Goal: Information Seeking & Learning: Learn about a topic

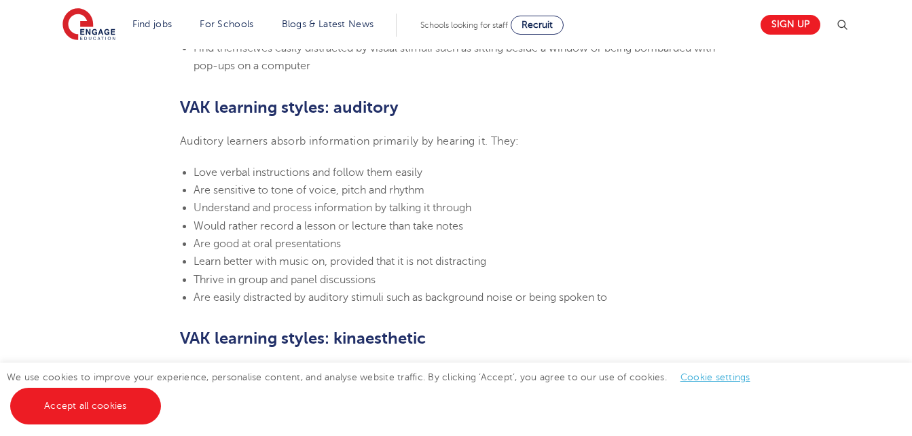
scroll to position [1152, 0]
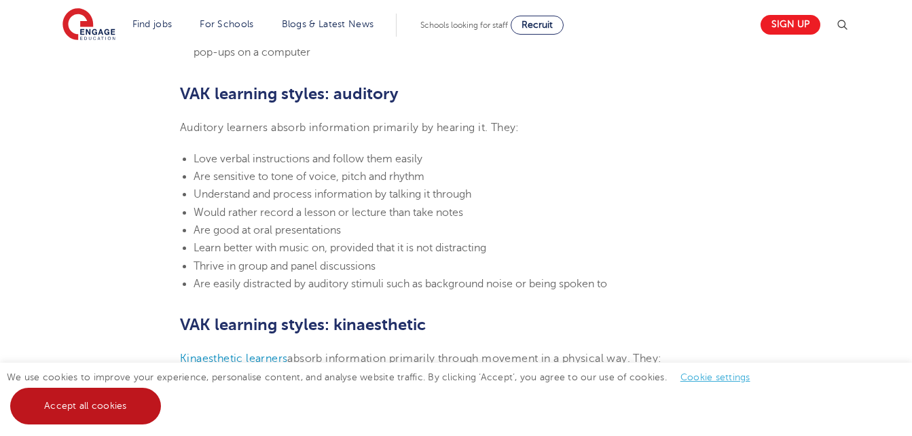
click at [99, 416] on link "Accept all cookies" at bounding box center [85, 406] width 151 height 37
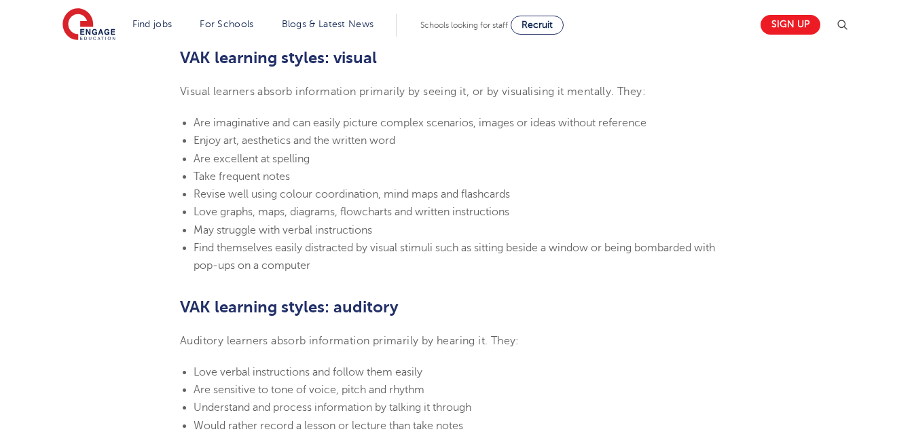
scroll to position [942, 0]
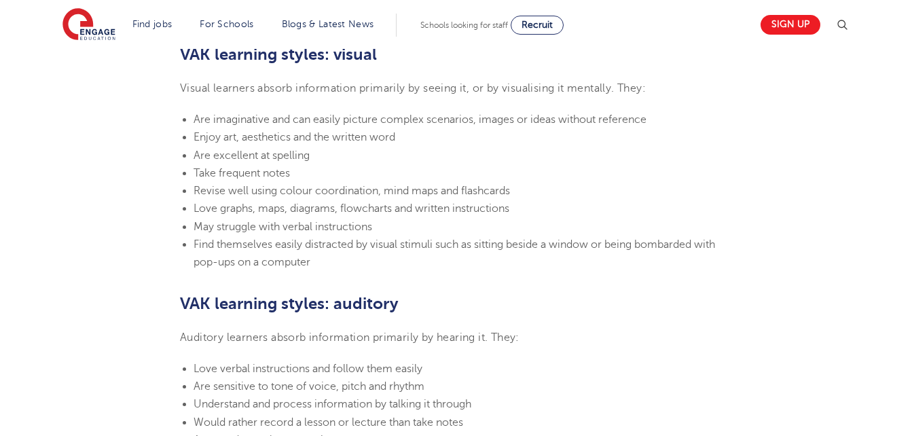
click at [851, 353] on section "[DATE] VAK learning styles: what are they and what do they mean? Engage Educati…" at bounding box center [456, 384] width 824 height 1902
click at [866, 195] on section "[DATE] VAK learning styles: what are they and what do they mean? Engage Educati…" at bounding box center [456, 384] width 824 height 1902
click at [889, 189] on div "engage Your Career• 3 Min read [DATE] VAK learning styles: what are they and wh…" at bounding box center [456, 424] width 912 height 2634
click at [694, 287] on section "[DATE] VAK learning styles: what are they and what do they mean? Engage Educati…" at bounding box center [456, 384] width 824 height 1902
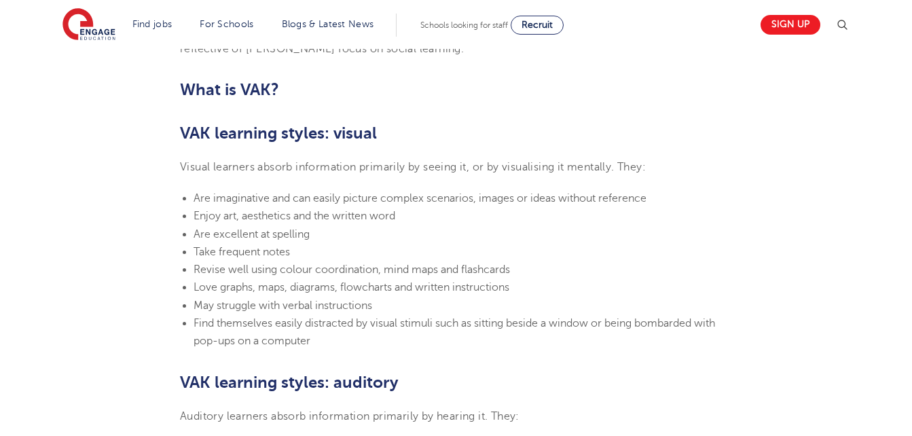
scroll to position [857, 0]
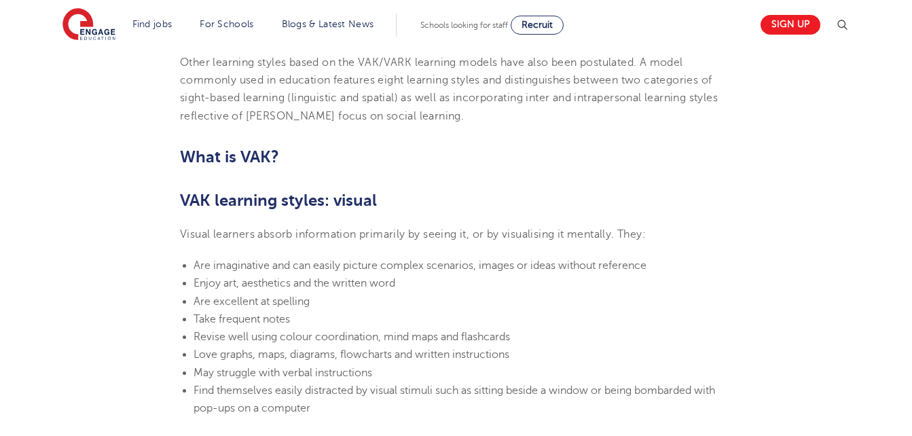
scroll to position [796, 0]
